Goal: Task Accomplishment & Management: Manage account settings

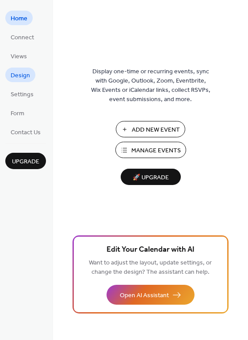
click at [24, 72] on span "Design" at bounding box center [20, 75] width 19 height 9
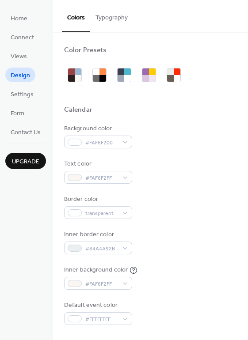
click at [120, 11] on button "Typography" at bounding box center [111, 15] width 43 height 31
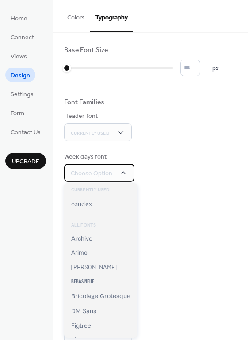
click at [116, 173] on div "Choose Option" at bounding box center [99, 173] width 70 height 18
click at [110, 173] on span "Choose Option" at bounding box center [91, 173] width 41 height 9
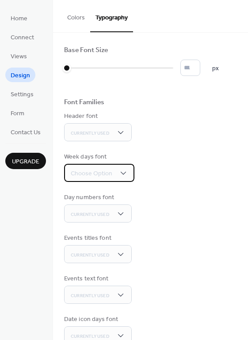
click at [119, 171] on icon at bounding box center [123, 173] width 9 height 9
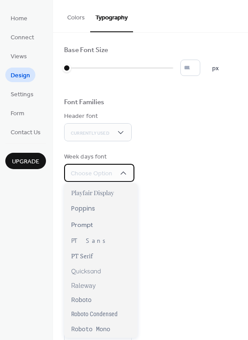
scroll to position [577, 0]
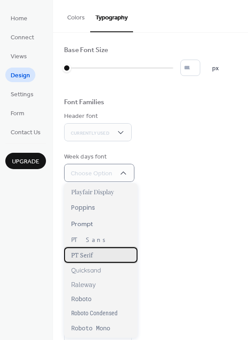
click at [86, 251] on span "PT Serif" at bounding box center [82, 255] width 22 height 8
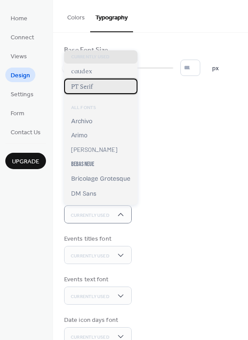
click at [112, 85] on div "PT Serif" at bounding box center [100, 86] width 73 height 15
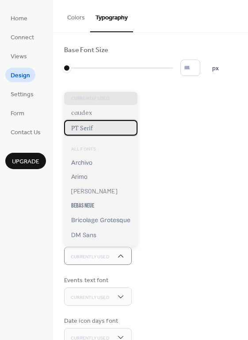
click at [110, 127] on div "PT Serif" at bounding box center [100, 127] width 73 height 15
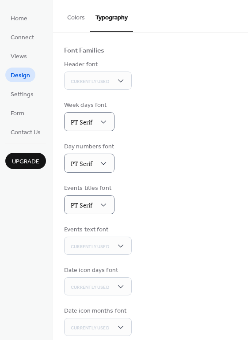
scroll to position [60, 0]
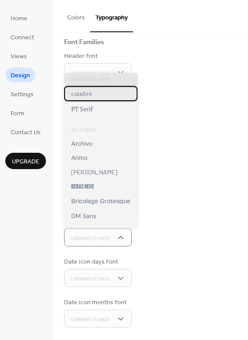
click at [111, 94] on div "caudex" at bounding box center [100, 93] width 73 height 15
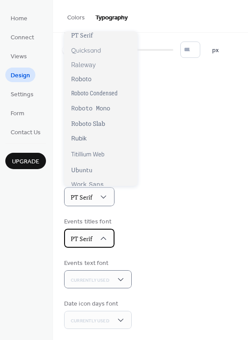
scroll to position [0, 0]
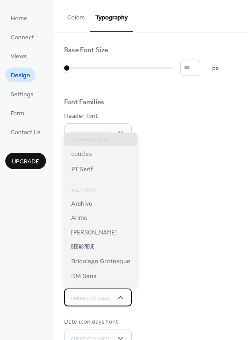
click at [110, 299] on div "Currently Used" at bounding box center [98, 297] width 68 height 18
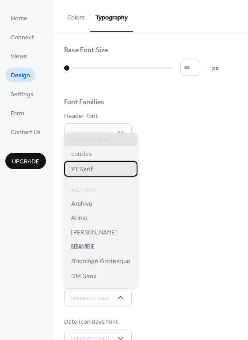
click at [106, 169] on div "PT Serif" at bounding box center [100, 168] width 73 height 15
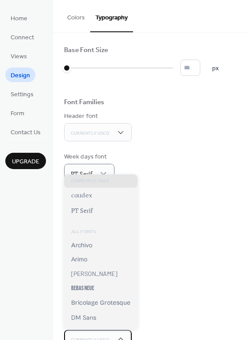
click at [96, 337] on span "Currently Used" at bounding box center [90, 340] width 39 height 6
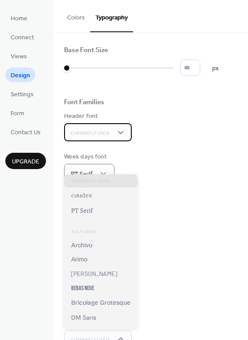
click at [111, 128] on div "Currently Used" at bounding box center [98, 132] width 68 height 18
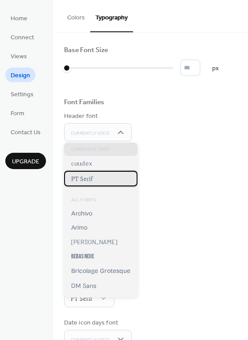
click at [95, 179] on div "PT Serif" at bounding box center [100, 178] width 73 height 15
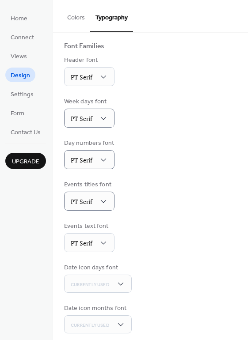
scroll to position [61, 0]
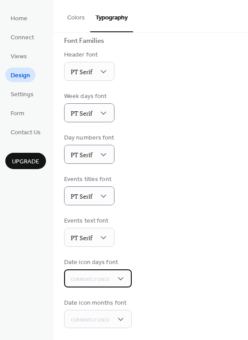
click at [114, 275] on div "Currently Used" at bounding box center [98, 278] width 68 height 18
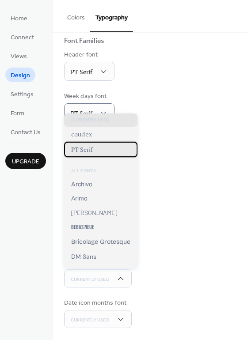
click at [105, 144] on div "PT Serif" at bounding box center [100, 149] width 73 height 15
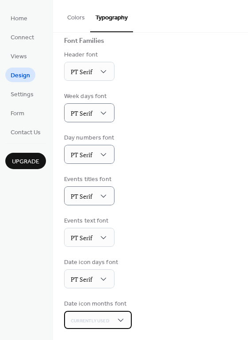
click at [114, 314] on div "Currently Used" at bounding box center [98, 320] width 68 height 18
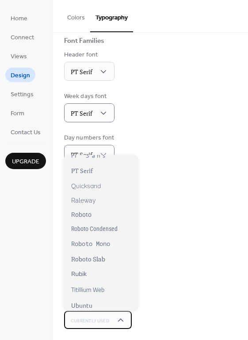
scroll to position [660, 0]
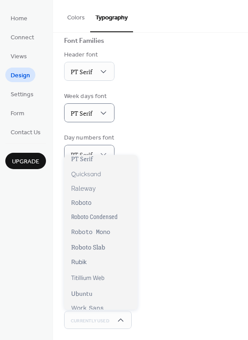
click at [160, 188] on div "Events titles font PT Serif" at bounding box center [150, 190] width 173 height 30
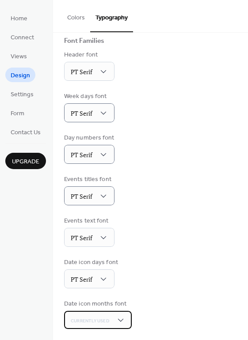
click at [113, 317] on div "Currently Used" at bounding box center [98, 320] width 68 height 18
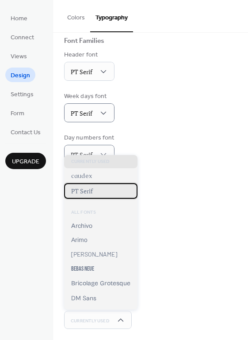
click at [110, 191] on div "PT Serif" at bounding box center [100, 190] width 73 height 15
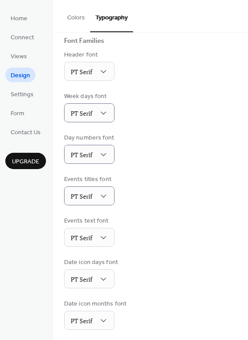
click at [199, 230] on div "Events text font PT Serif" at bounding box center [150, 231] width 173 height 30
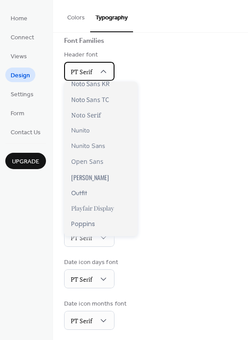
scroll to position [460, 0]
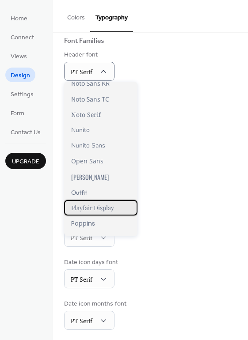
click at [90, 205] on span "Playfair Display" at bounding box center [92, 207] width 43 height 8
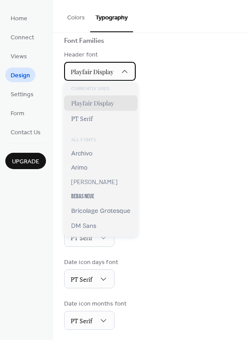
click at [97, 72] on span "Playfair Display" at bounding box center [92, 72] width 43 height 8
click at [101, 140] on div "Currently Used Playfair Display PT Serif ALL FONTS Archivo [PERSON_NAME] Bebas …" at bounding box center [100, 159] width 73 height 154
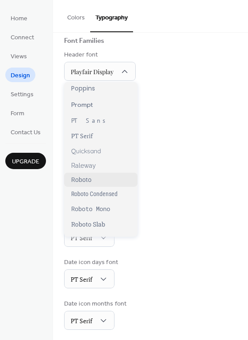
scroll to position [610, 0]
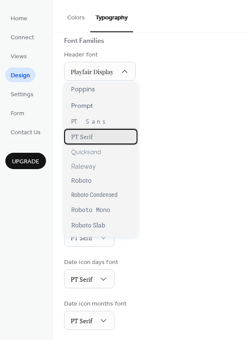
click at [97, 133] on div "PT Serif" at bounding box center [100, 136] width 73 height 15
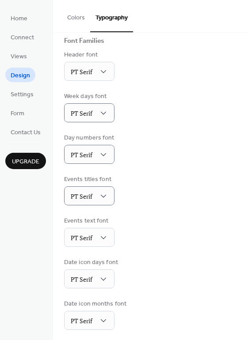
click at [194, 197] on div "Events titles font PT Serif" at bounding box center [150, 190] width 173 height 30
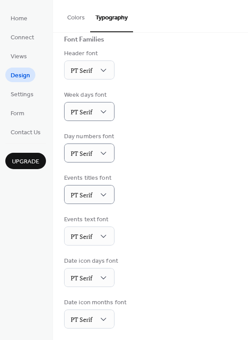
scroll to position [0, 0]
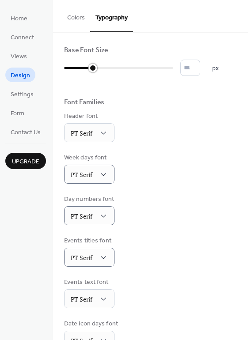
type input "**"
drag, startPoint x: 68, startPoint y: 67, endPoint x: 109, endPoint y: 67, distance: 40.6
click at [109, 67] on div at bounding box center [105, 68] width 9 height 9
click at [98, 127] on div "PT Serif" at bounding box center [89, 132] width 50 height 19
click at [28, 93] on span "Settings" at bounding box center [22, 94] width 23 height 9
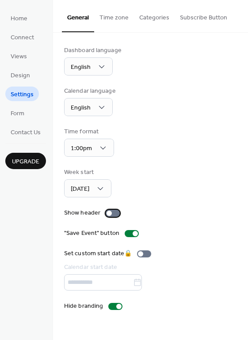
click at [114, 212] on div at bounding box center [112, 213] width 14 height 7
click at [114, 212] on div at bounding box center [115, 212] width 5 height 5
click at [26, 113] on link "Form" at bounding box center [17, 112] width 24 height 15
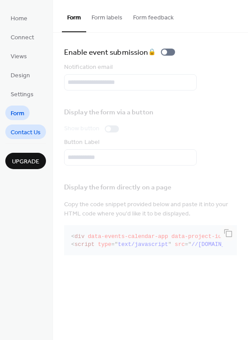
click at [22, 133] on span "Contact Us" at bounding box center [26, 132] width 30 height 9
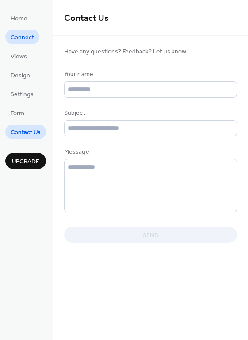
click at [26, 41] on span "Connect" at bounding box center [22, 37] width 23 height 9
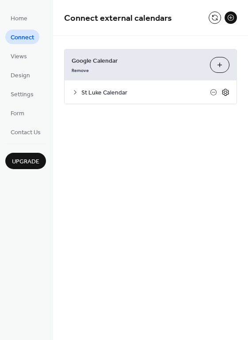
click at [226, 90] on icon at bounding box center [225, 92] width 8 height 8
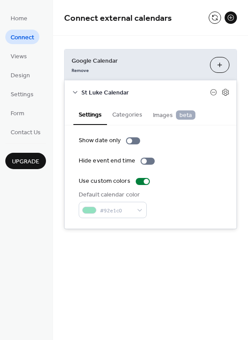
click at [131, 115] on button "Categories" at bounding box center [127, 114] width 41 height 20
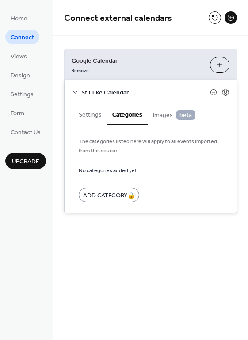
click at [172, 113] on span "Images beta" at bounding box center [174, 115] width 42 height 10
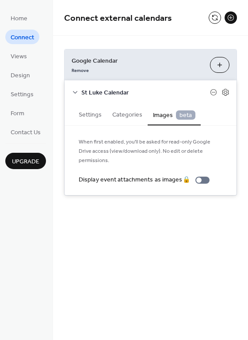
click at [101, 115] on button "Settings" at bounding box center [90, 114] width 34 height 20
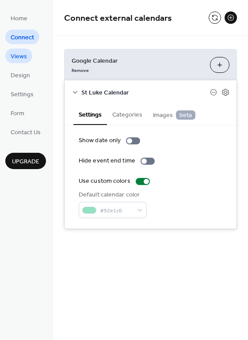
click at [21, 58] on span "Views" at bounding box center [19, 56] width 16 height 9
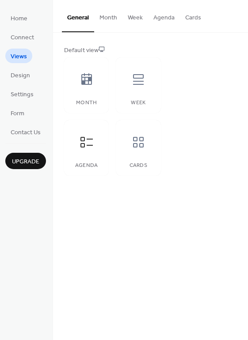
click at [169, 21] on button "Agenda" at bounding box center [164, 15] width 32 height 31
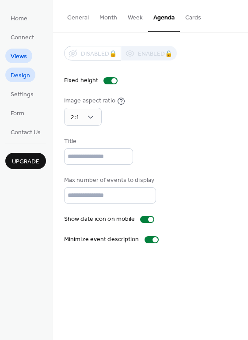
click at [18, 76] on span "Design" at bounding box center [20, 75] width 19 height 9
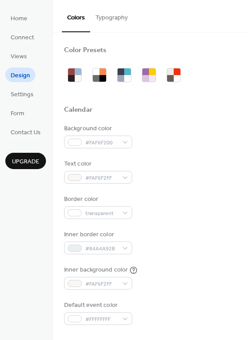
click at [119, 18] on button "Typography" at bounding box center [111, 15] width 43 height 31
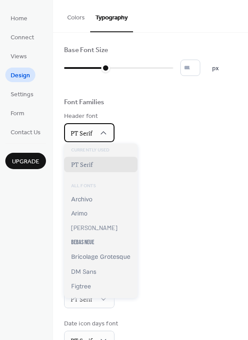
click at [105, 129] on icon at bounding box center [103, 132] width 9 height 9
click at [158, 135] on div "Header font PT Serif" at bounding box center [150, 127] width 173 height 30
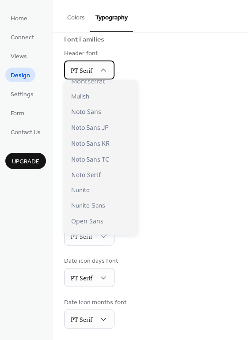
scroll to position [402, 0]
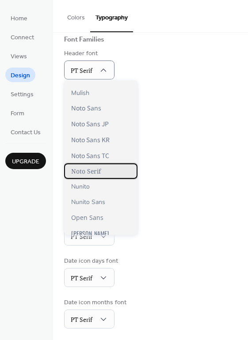
click at [94, 169] on span "Noto Serif" at bounding box center [86, 171] width 30 height 8
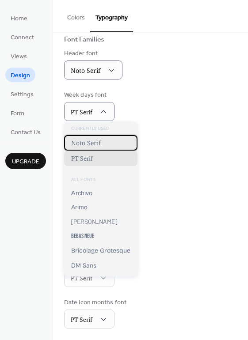
click at [91, 146] on span "Noto Serif" at bounding box center [86, 143] width 30 height 8
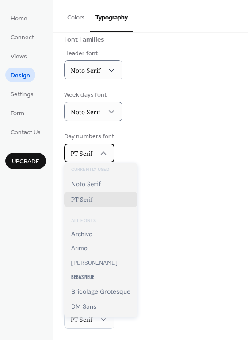
click at [83, 152] on span "PT Serif" at bounding box center [82, 153] width 22 height 8
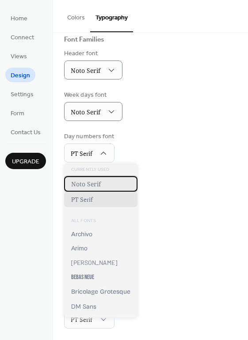
click at [80, 180] on span "Noto Serif" at bounding box center [86, 184] width 30 height 8
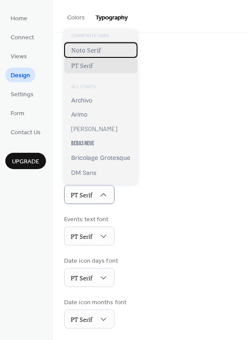
click at [94, 51] on span "Noto Serif" at bounding box center [86, 50] width 30 height 8
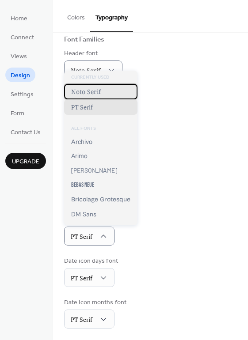
click at [102, 93] on div "Noto Serif" at bounding box center [100, 91] width 73 height 15
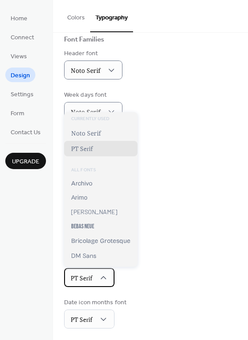
click at [92, 278] on span "PT Serif" at bounding box center [82, 278] width 22 height 8
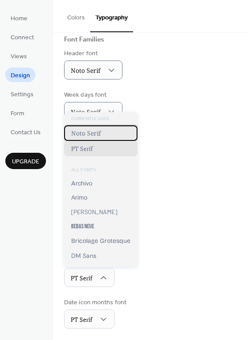
click at [92, 136] on span "Noto Serif" at bounding box center [86, 133] width 30 height 8
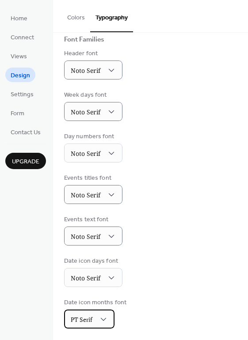
click at [94, 316] on div "PT Serif" at bounding box center [89, 318] width 50 height 19
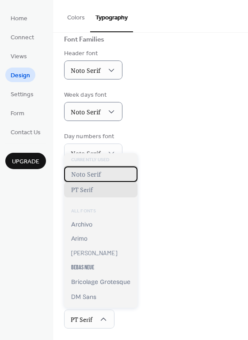
click at [94, 173] on span "Noto Serif" at bounding box center [86, 174] width 30 height 8
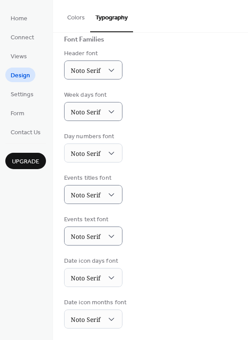
click at [162, 286] on div "Base Font Size ** px Font Families Header font [PERSON_NAME] Serif Week days fo…" at bounding box center [150, 155] width 173 height 345
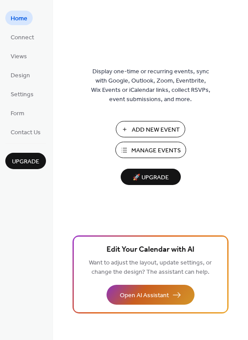
click at [142, 297] on span "Open AI Assistant" at bounding box center [144, 295] width 49 height 9
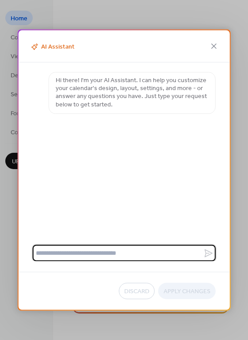
click at [115, 252] on textarea at bounding box center [117, 253] width 170 height 16
type textarea "**********"
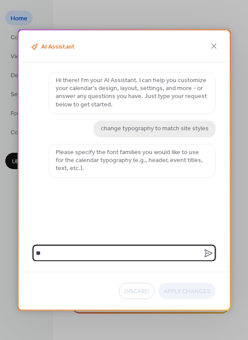
type textarea "*"
type textarea "**********"
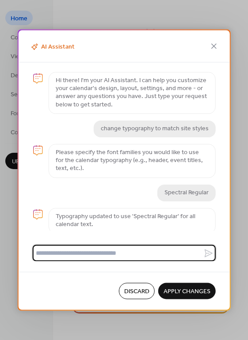
scroll to position [1, 0]
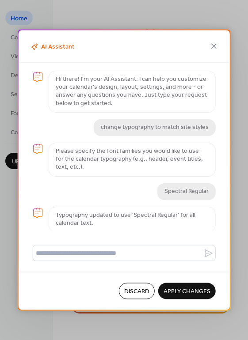
click at [181, 288] on span "Apply Changes" at bounding box center [186, 291] width 47 height 9
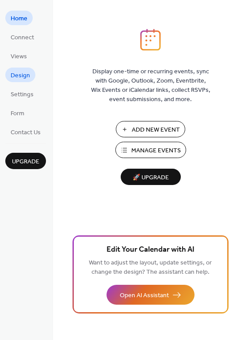
click at [22, 76] on span "Design" at bounding box center [20, 75] width 19 height 9
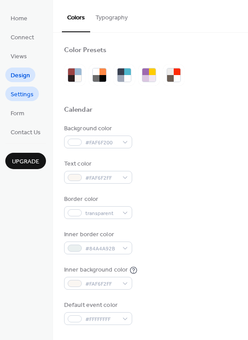
click at [19, 95] on span "Settings" at bounding box center [22, 94] width 23 height 9
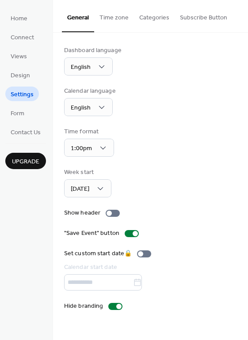
click at [24, 90] on span "Settings" at bounding box center [22, 94] width 23 height 9
click at [25, 68] on link "Design" at bounding box center [20, 75] width 30 height 15
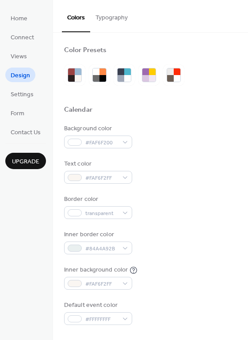
click at [116, 16] on button "Typography" at bounding box center [111, 15] width 43 height 31
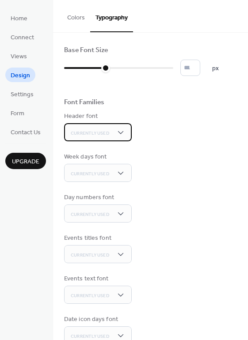
click at [106, 131] on span "Currently Used" at bounding box center [90, 133] width 39 height 6
click at [185, 116] on div "Header font Currently Used" at bounding box center [150, 127] width 173 height 30
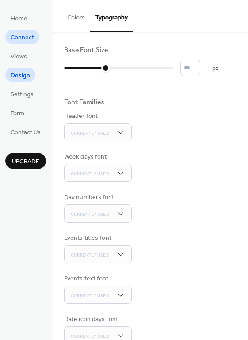
click at [26, 35] on span "Connect" at bounding box center [22, 37] width 23 height 9
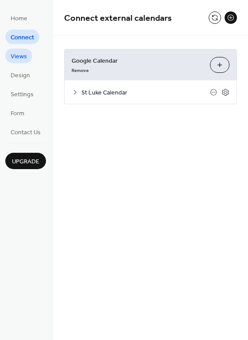
click at [22, 56] on span "Views" at bounding box center [19, 56] width 16 height 9
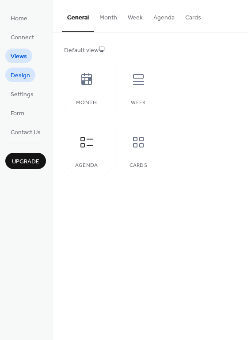
click at [21, 78] on span "Design" at bounding box center [20, 75] width 19 height 9
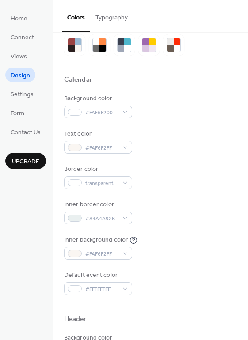
scroll to position [47, 0]
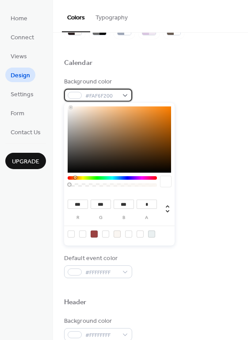
click at [109, 98] on span "#FAF6F200" at bounding box center [101, 95] width 33 height 9
click at [117, 234] on div at bounding box center [116, 233] width 7 height 7
type input "*"
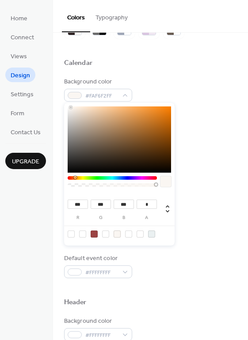
click at [165, 68] on div "Calendar" at bounding box center [150, 64] width 173 height 11
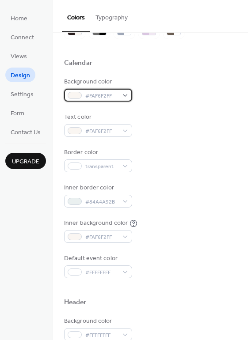
click at [124, 91] on div "#FAF6F2FF" at bounding box center [98, 95] width 68 height 13
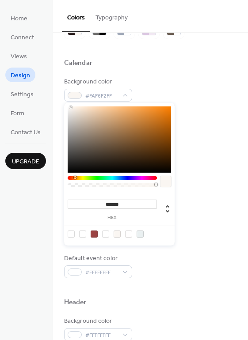
type input "***"
drag, startPoint x: 155, startPoint y: 184, endPoint x: 51, endPoint y: 179, distance: 104.7
click at [51, 179] on body "Home Connect Views Design Settings Form Contact Us Upgrade Design Upgrade Color…" at bounding box center [124, 170] width 248 height 340
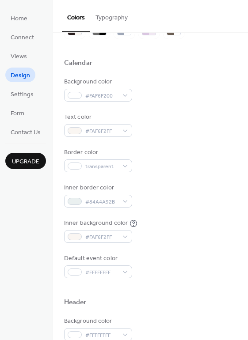
click at [191, 104] on div "Background color #FAF6F200 Text color #FAF6F2FF Border color transparent Inner …" at bounding box center [150, 177] width 173 height 201
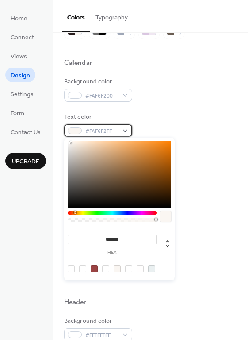
click at [115, 132] on span "#FAF6F2FF" at bounding box center [101, 131] width 33 height 9
click at [117, 270] on div at bounding box center [116, 268] width 7 height 7
drag, startPoint x: 124, startPoint y: 240, endPoint x: 98, endPoint y: 236, distance: 26.4
click at [98, 236] on input "*******" at bounding box center [112, 239] width 89 height 9
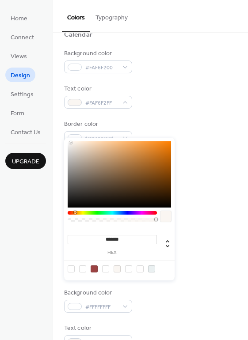
scroll to position [105, 0]
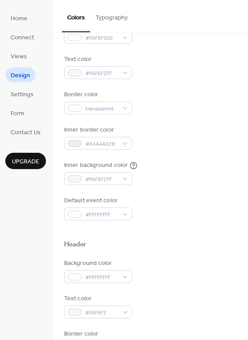
click at [191, 101] on div "Border color transparent" at bounding box center [150, 102] width 173 height 24
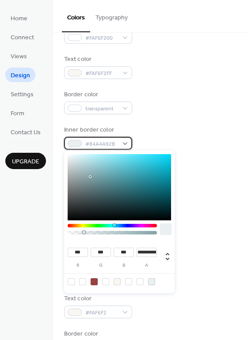
click at [126, 142] on div "#84A4A92B" at bounding box center [98, 143] width 68 height 13
type input "**********"
drag, startPoint x: 83, startPoint y: 231, endPoint x: 120, endPoint y: 231, distance: 36.6
click at [117, 231] on div at bounding box center [115, 232] width 3 height 3
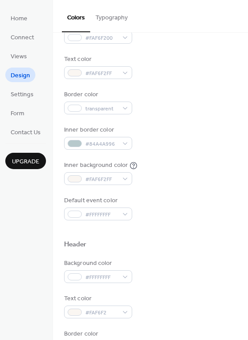
click at [195, 98] on div "Border color transparent" at bounding box center [150, 102] width 173 height 24
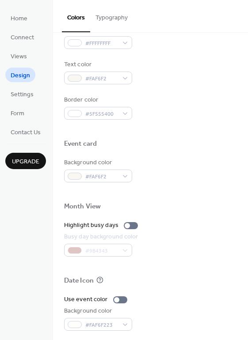
scroll to position [377, 0]
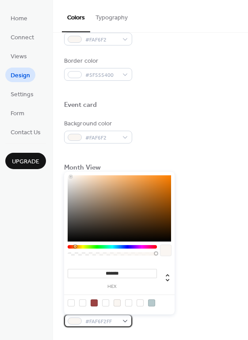
click at [116, 319] on span "#FAF6F2FF" at bounding box center [101, 321] width 33 height 9
click at [199, 249] on div at bounding box center [150, 252] width 173 height 7
